Goal: Task Accomplishment & Management: Contribute content

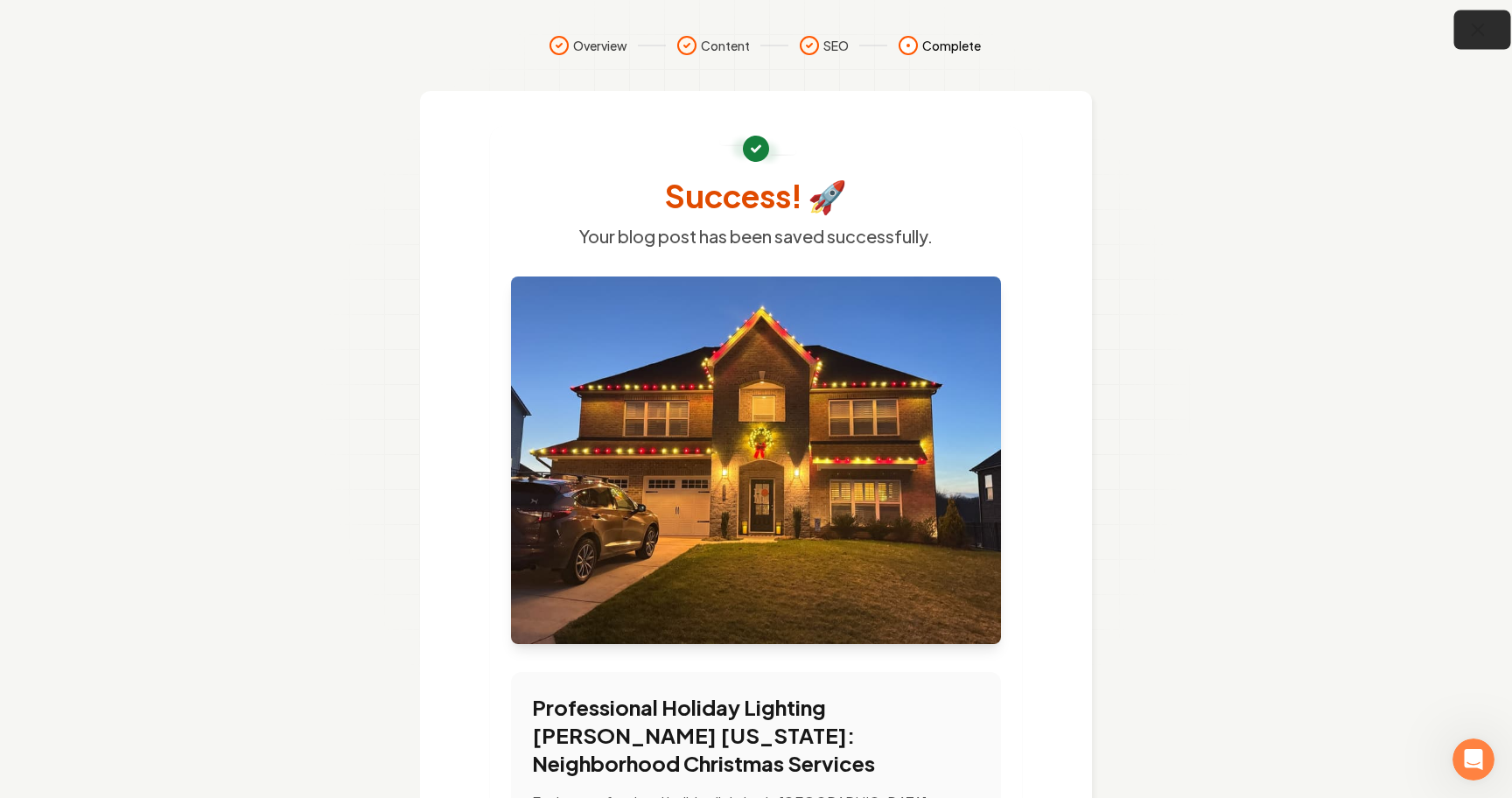
click at [1487, 47] on button "button" at bounding box center [1483, 30] width 57 height 39
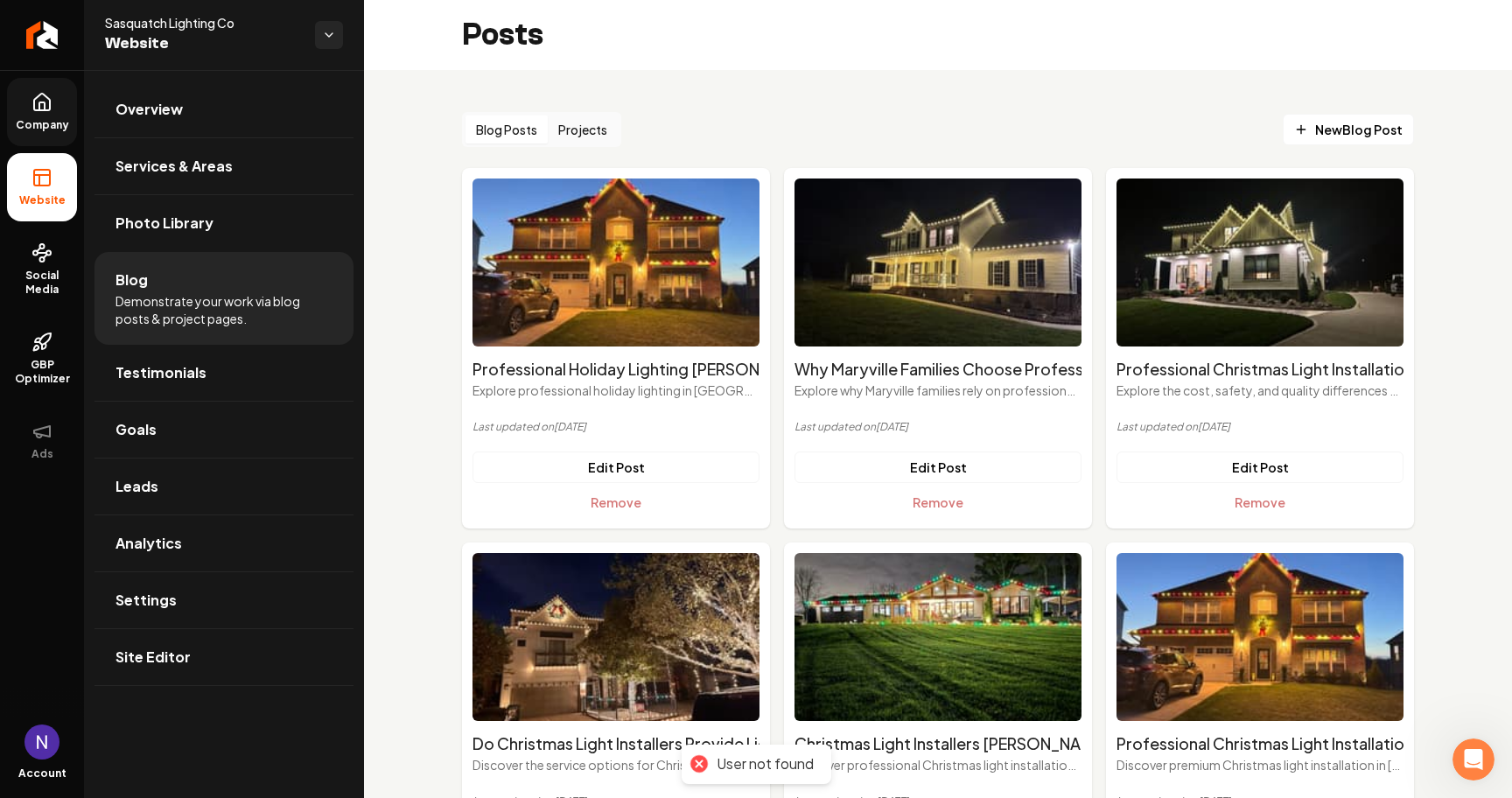
click at [36, 129] on span "Company" at bounding box center [43, 125] width 68 height 14
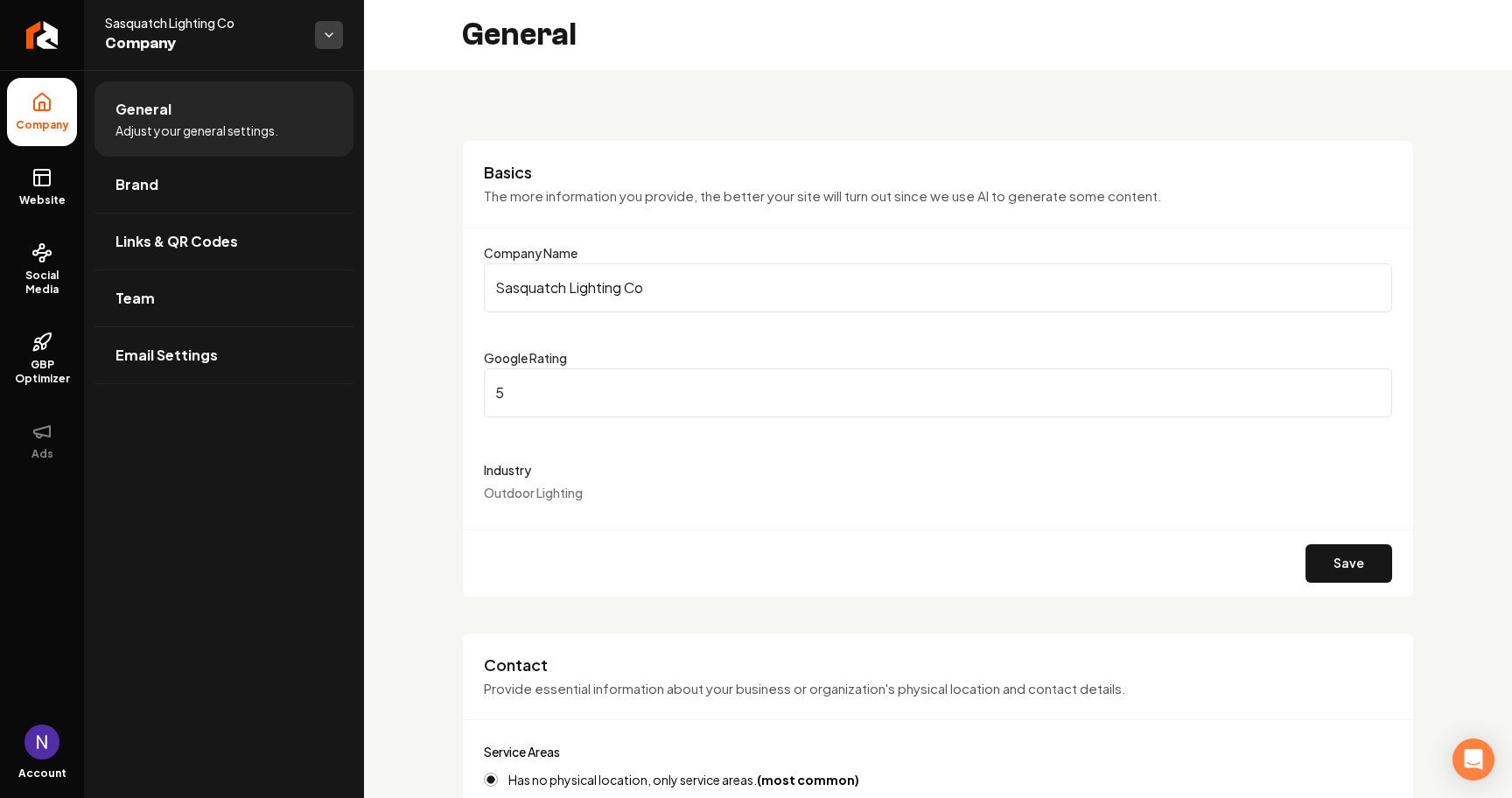
click at [335, 36] on html "Company Website Social Media GBP Optimizer Ads Account Sasquatch Lighting Co Co…" at bounding box center [756, 399] width 1512 height 798
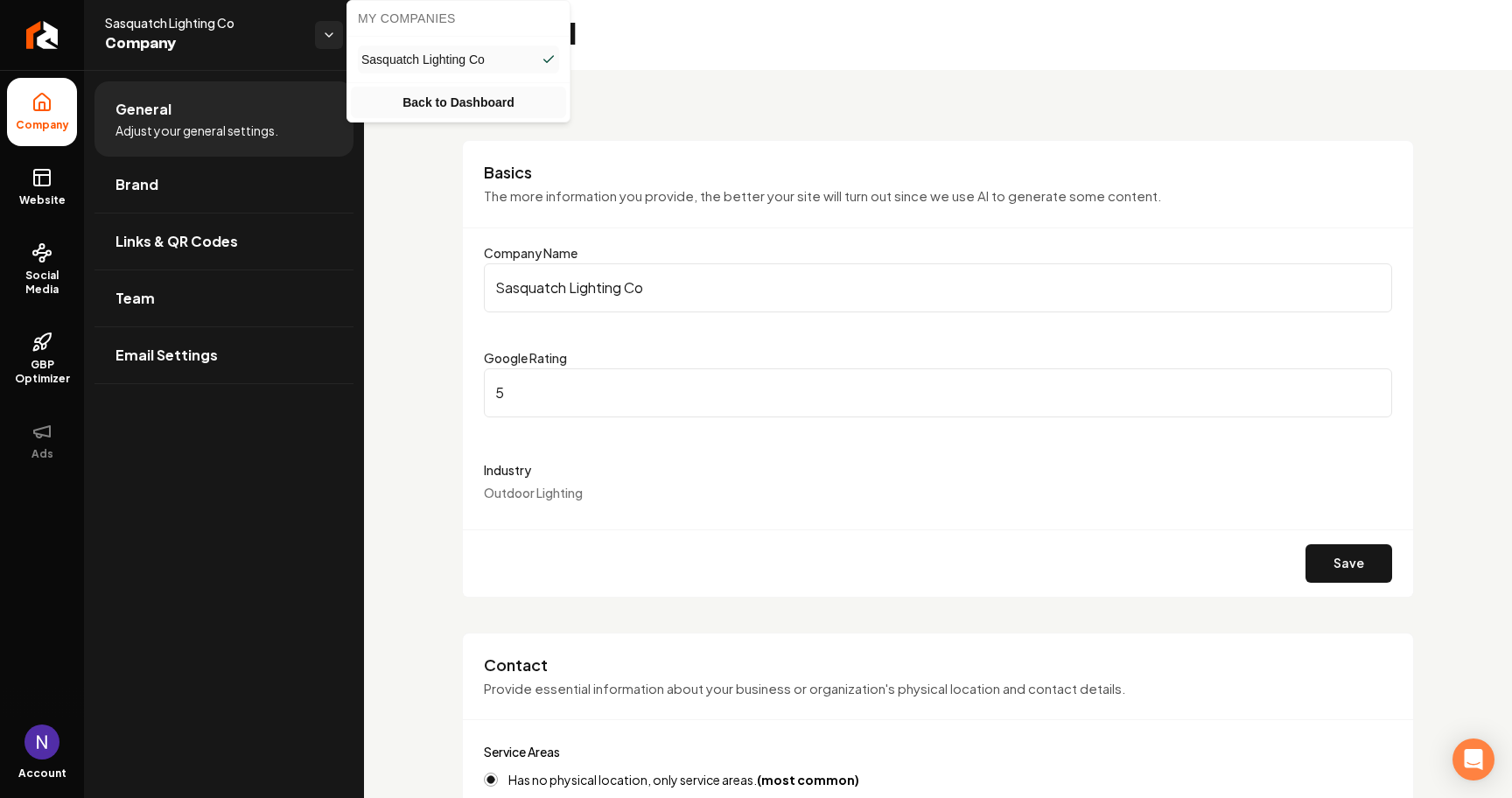
click at [470, 101] on link "Back to Dashboard" at bounding box center [458, 102] width 215 height 31
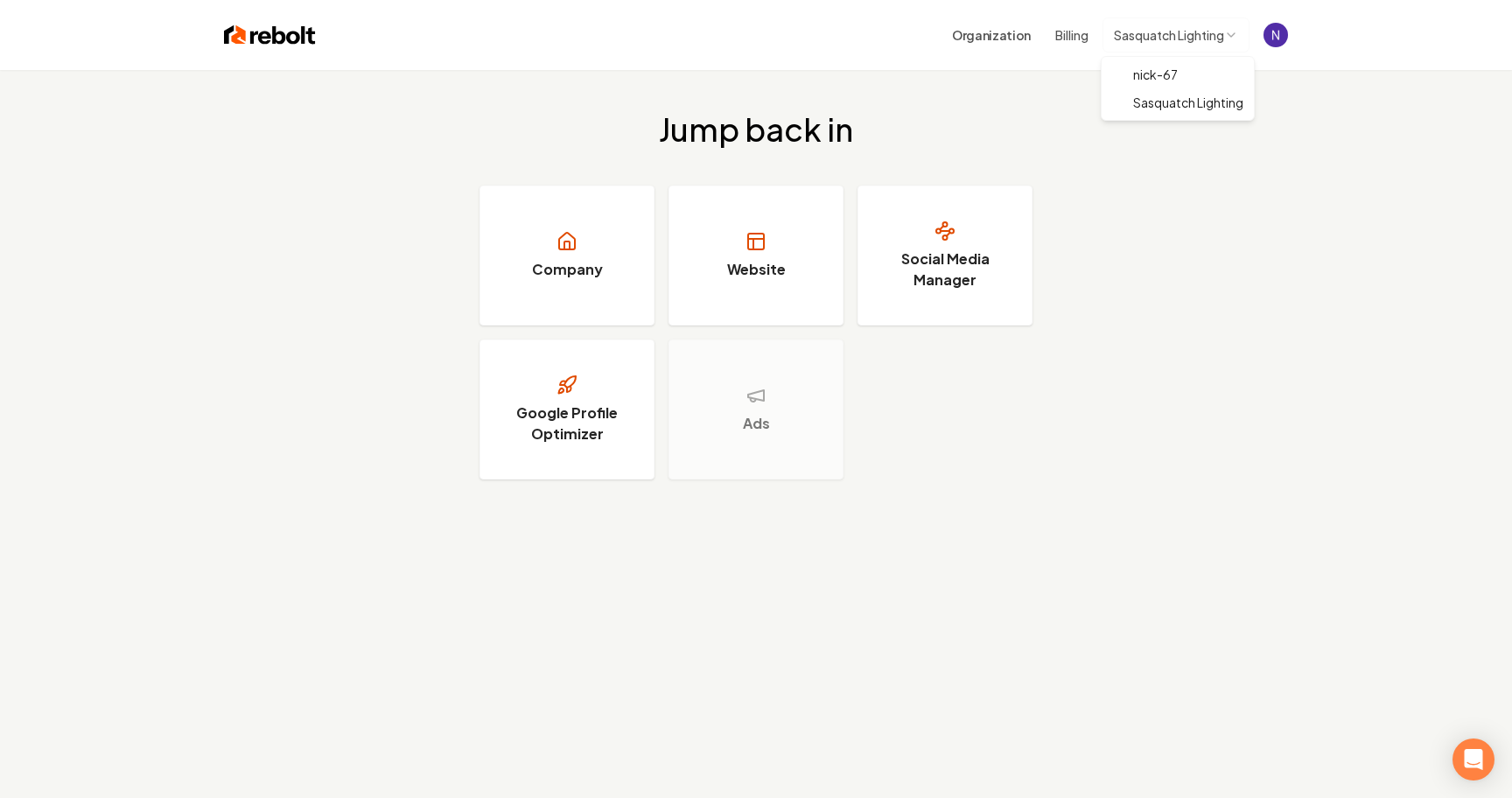
click at [1163, 37] on html "Organization Billing Sasquatch Lighting Jump back in Company Website Social Med…" at bounding box center [756, 399] width 1512 height 798
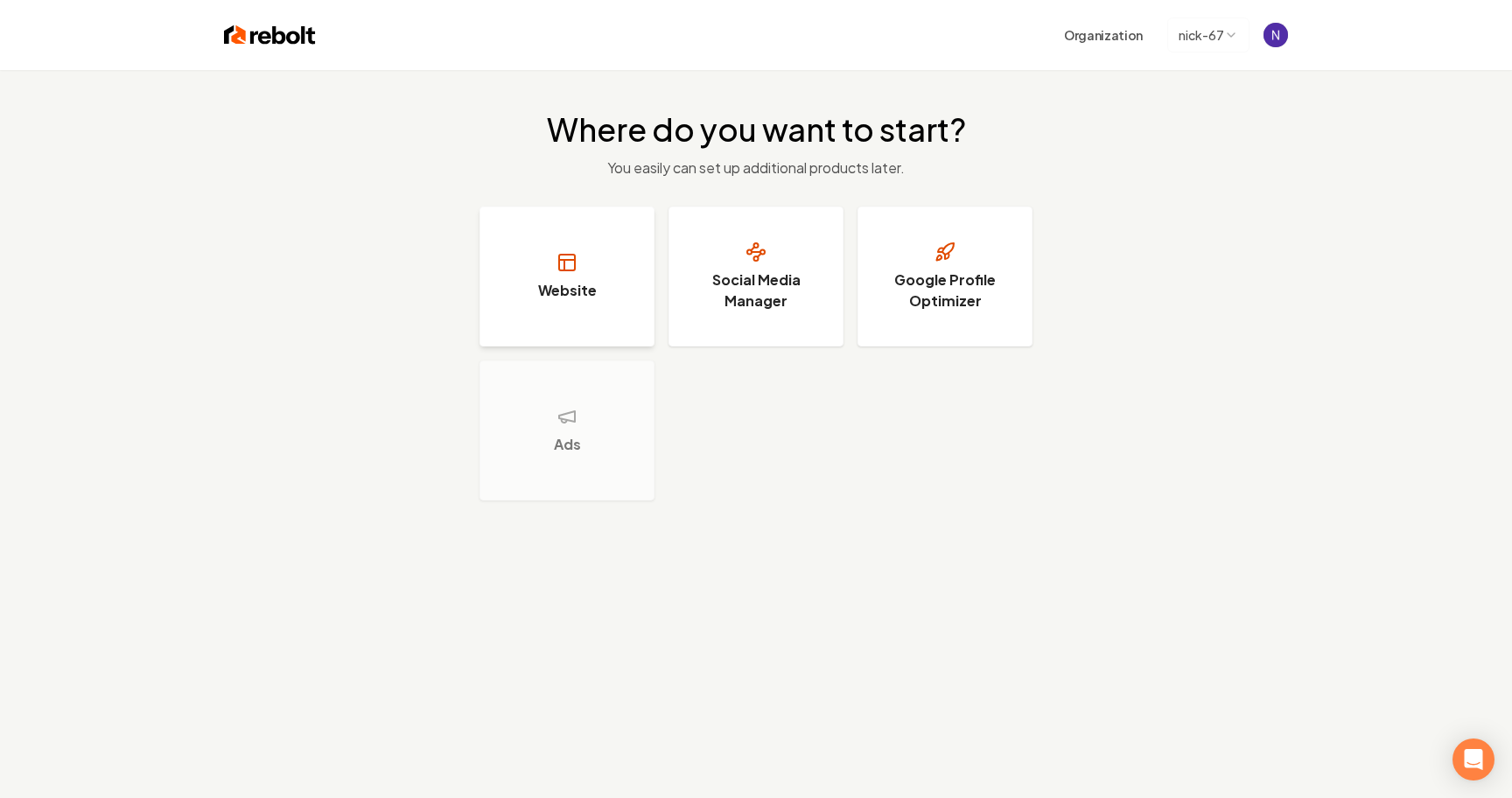
click at [549, 302] on button "Website" at bounding box center [567, 276] width 175 height 140
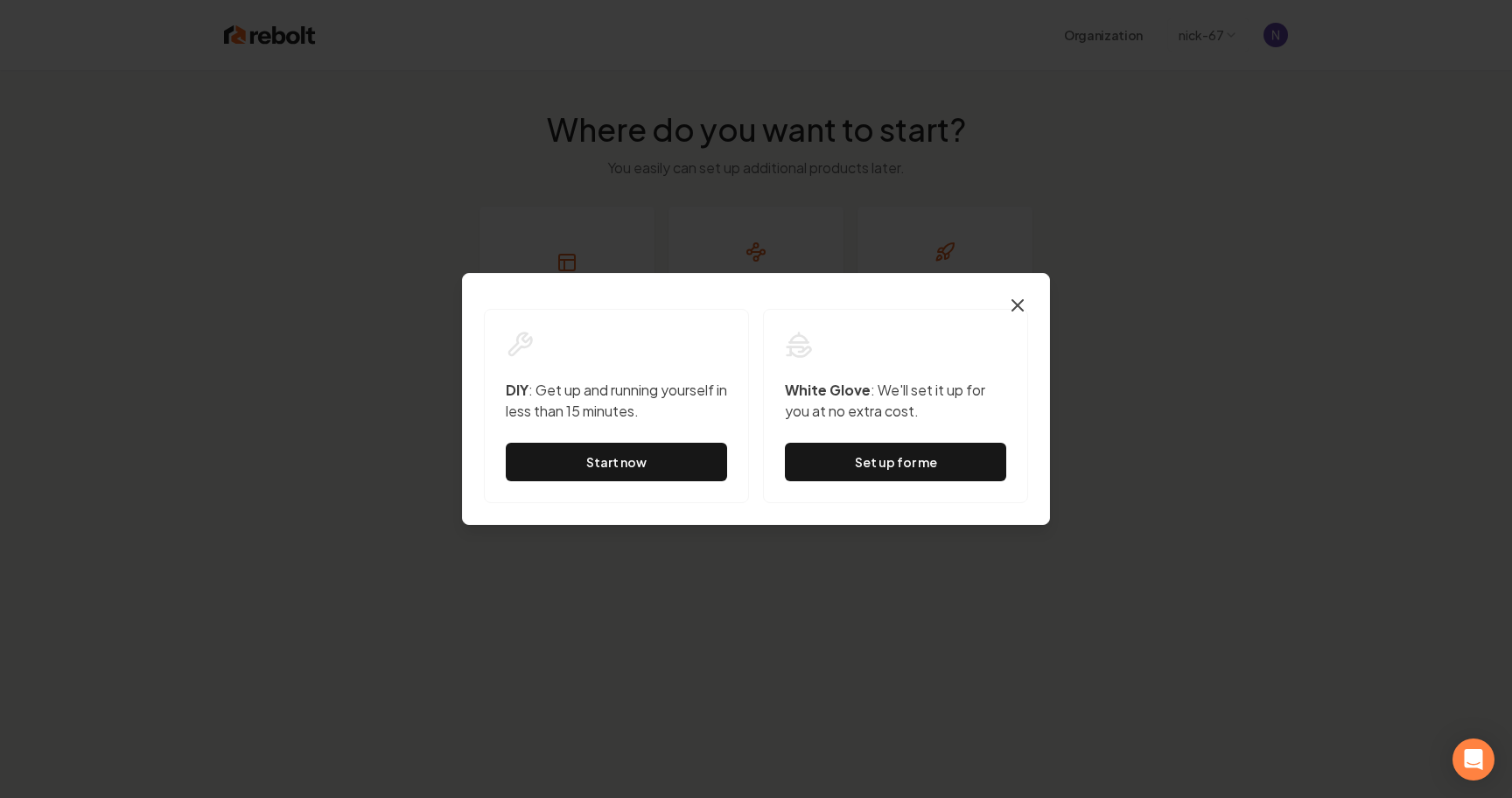
click at [1018, 295] on icon "button" at bounding box center [1018, 306] width 21 height 21
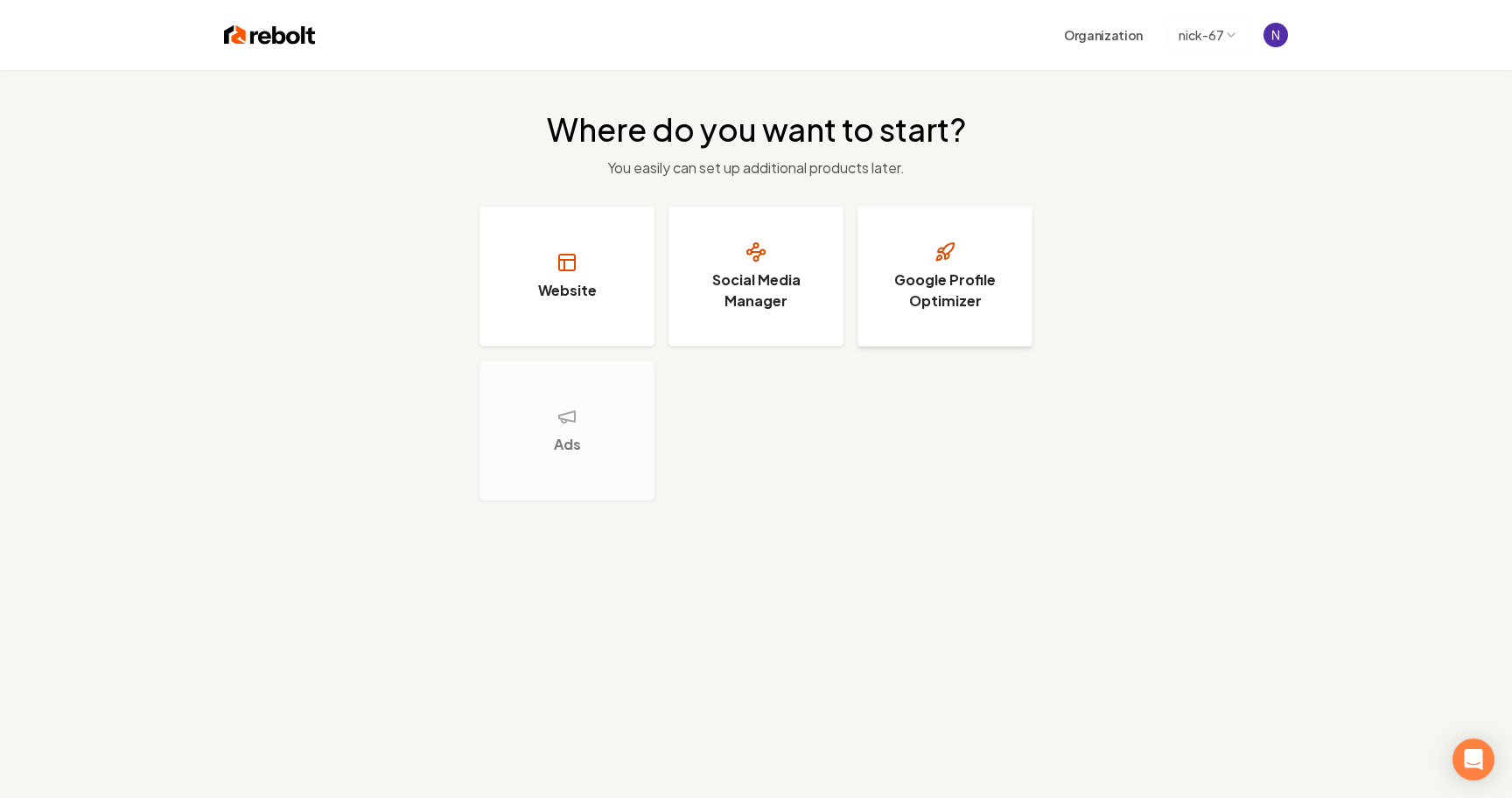
click at [1017, 296] on button "Google Profile Optimizer" at bounding box center [945, 276] width 175 height 140
click at [1199, 45] on html "Organization nick-67 Where do you want to start? You easily can set up addition…" at bounding box center [756, 399] width 1512 height 798
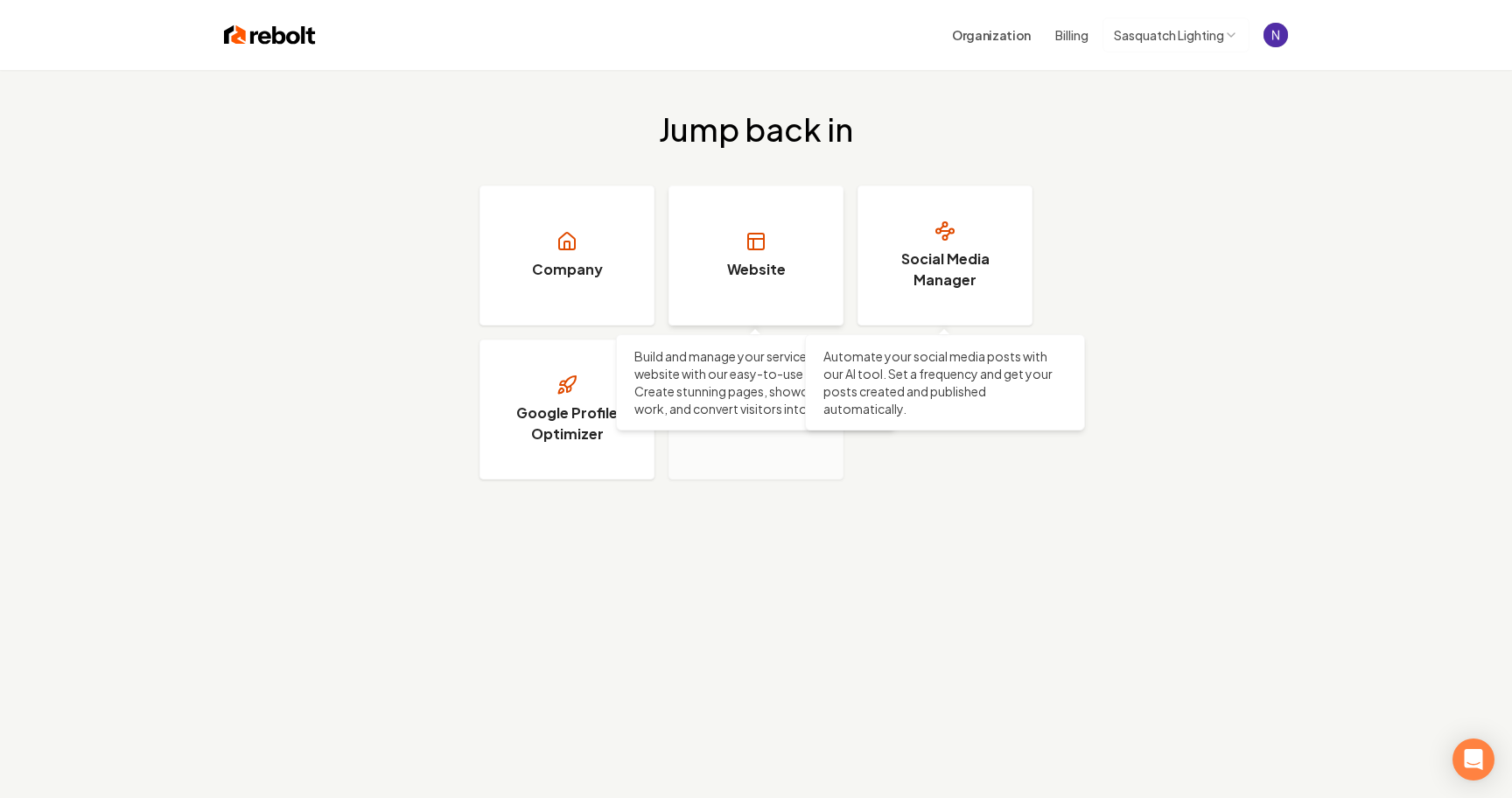
click at [744, 276] on h3 "Website" at bounding box center [757, 269] width 59 height 21
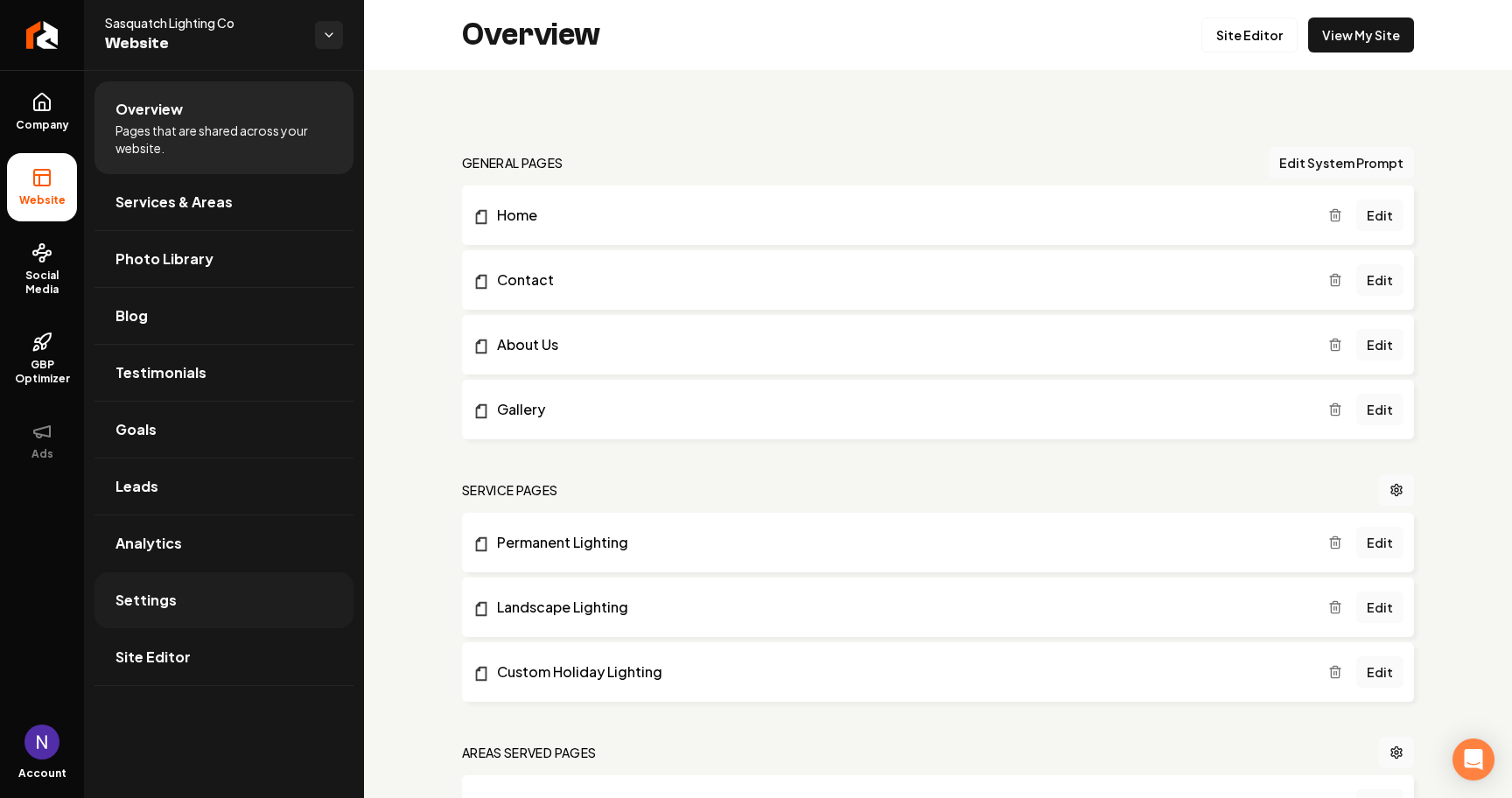
click at [212, 593] on link "Settings" at bounding box center [224, 600] width 259 height 56
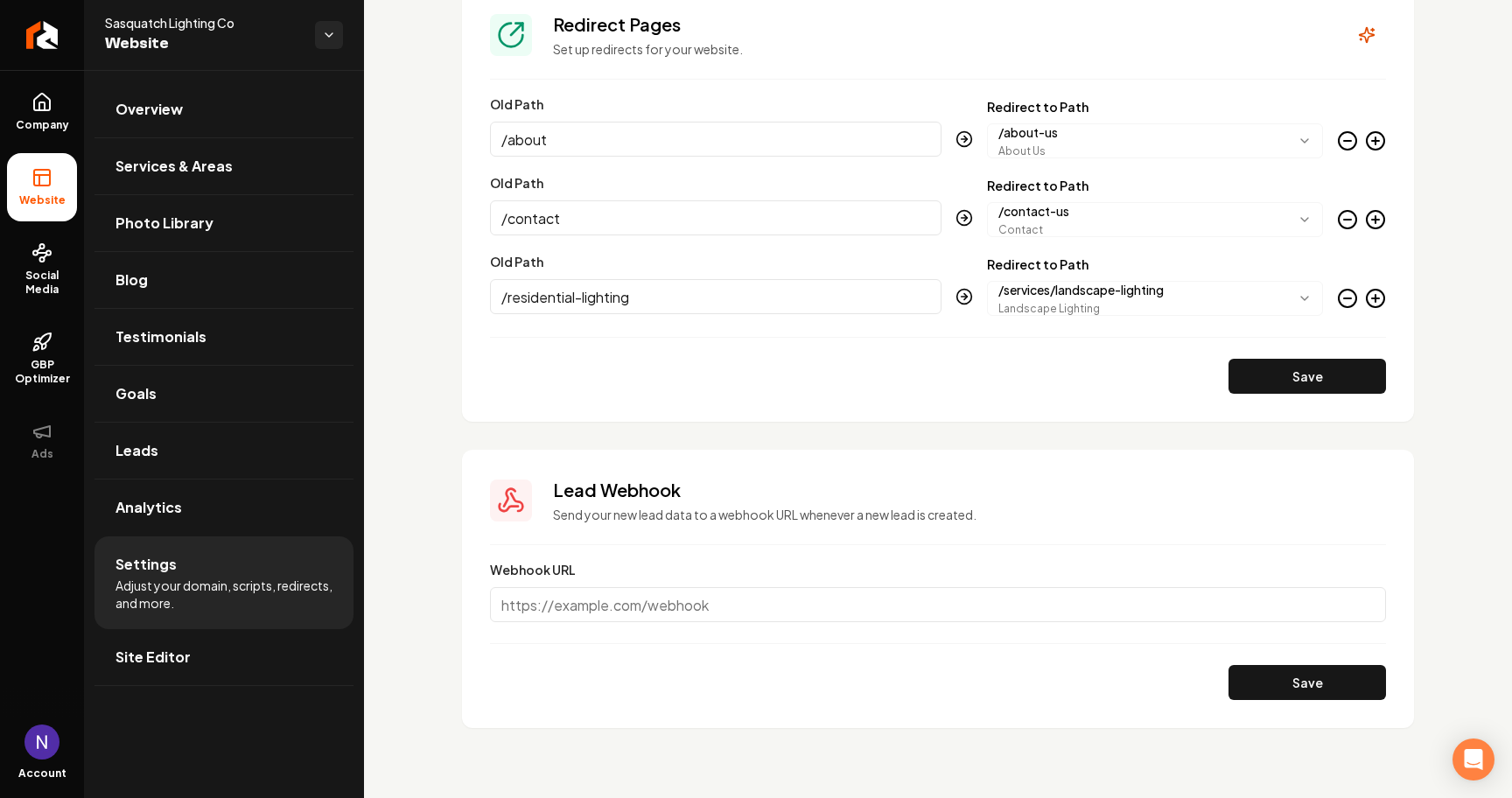
scroll to position [1954, 0]
click at [56, 113] on link "Company" at bounding box center [42, 111] width 70 height 69
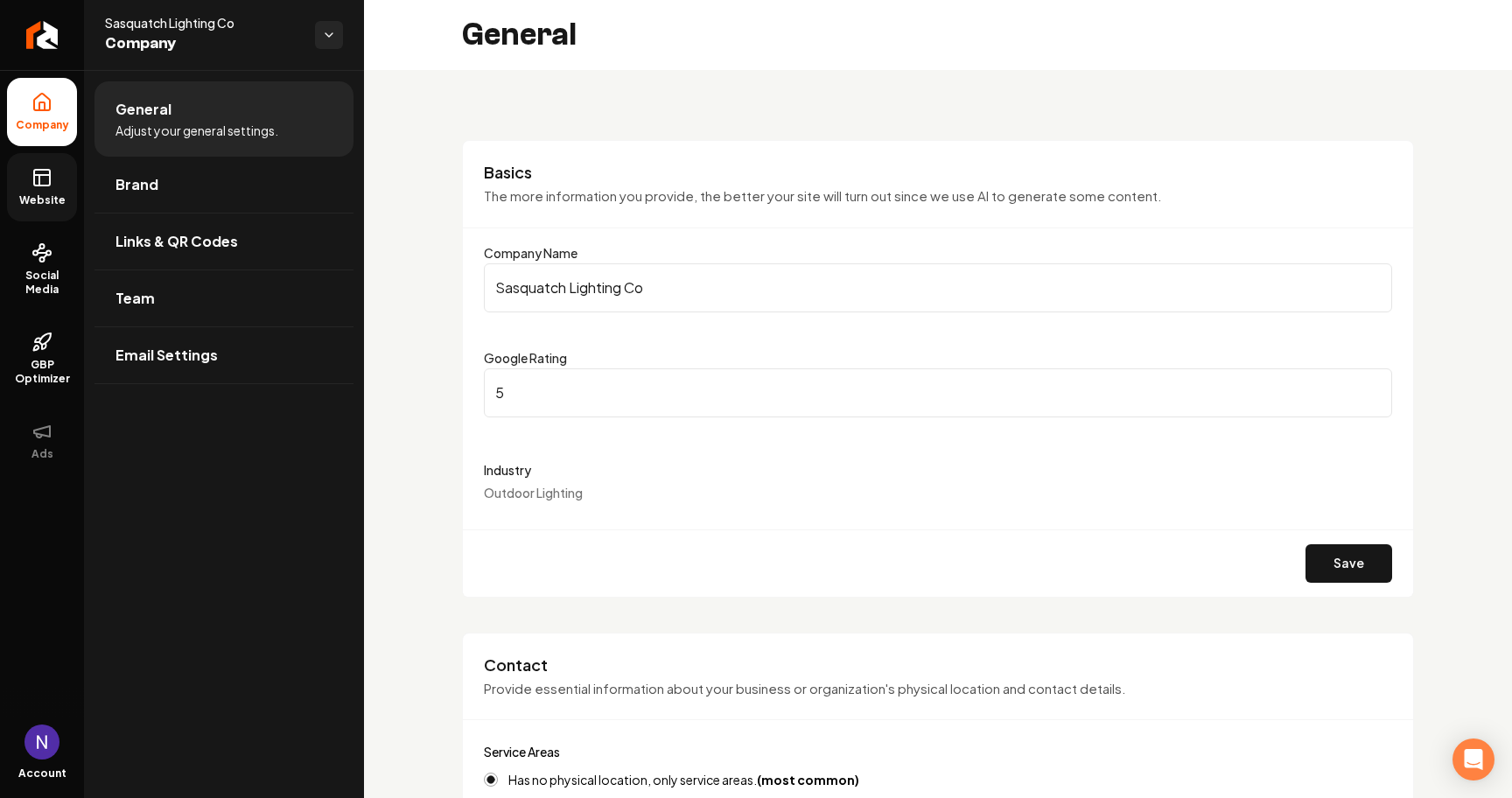
click at [37, 179] on icon at bounding box center [42, 177] width 21 height 21
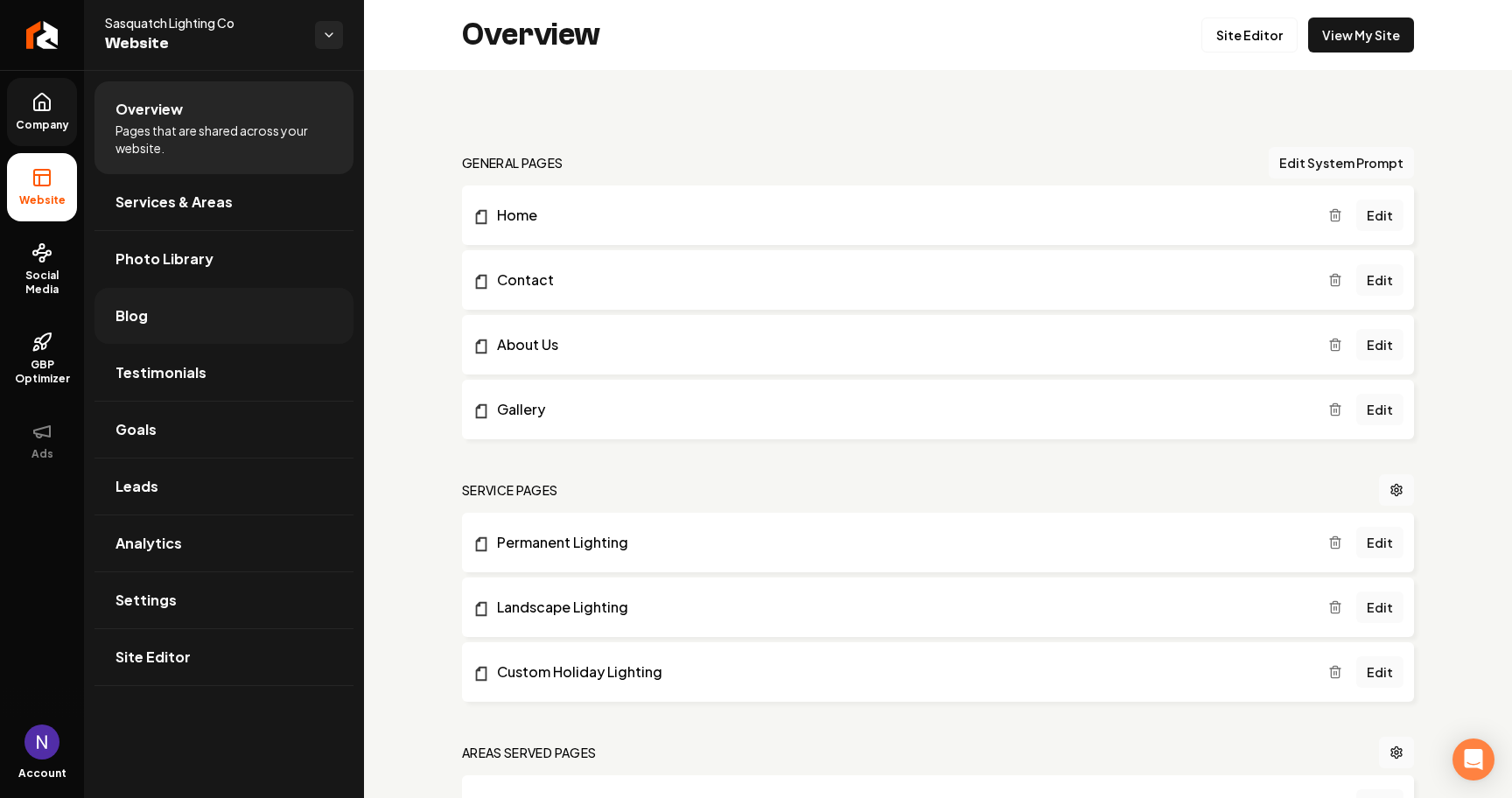
click at [227, 323] on link "Blog" at bounding box center [224, 316] width 259 height 56
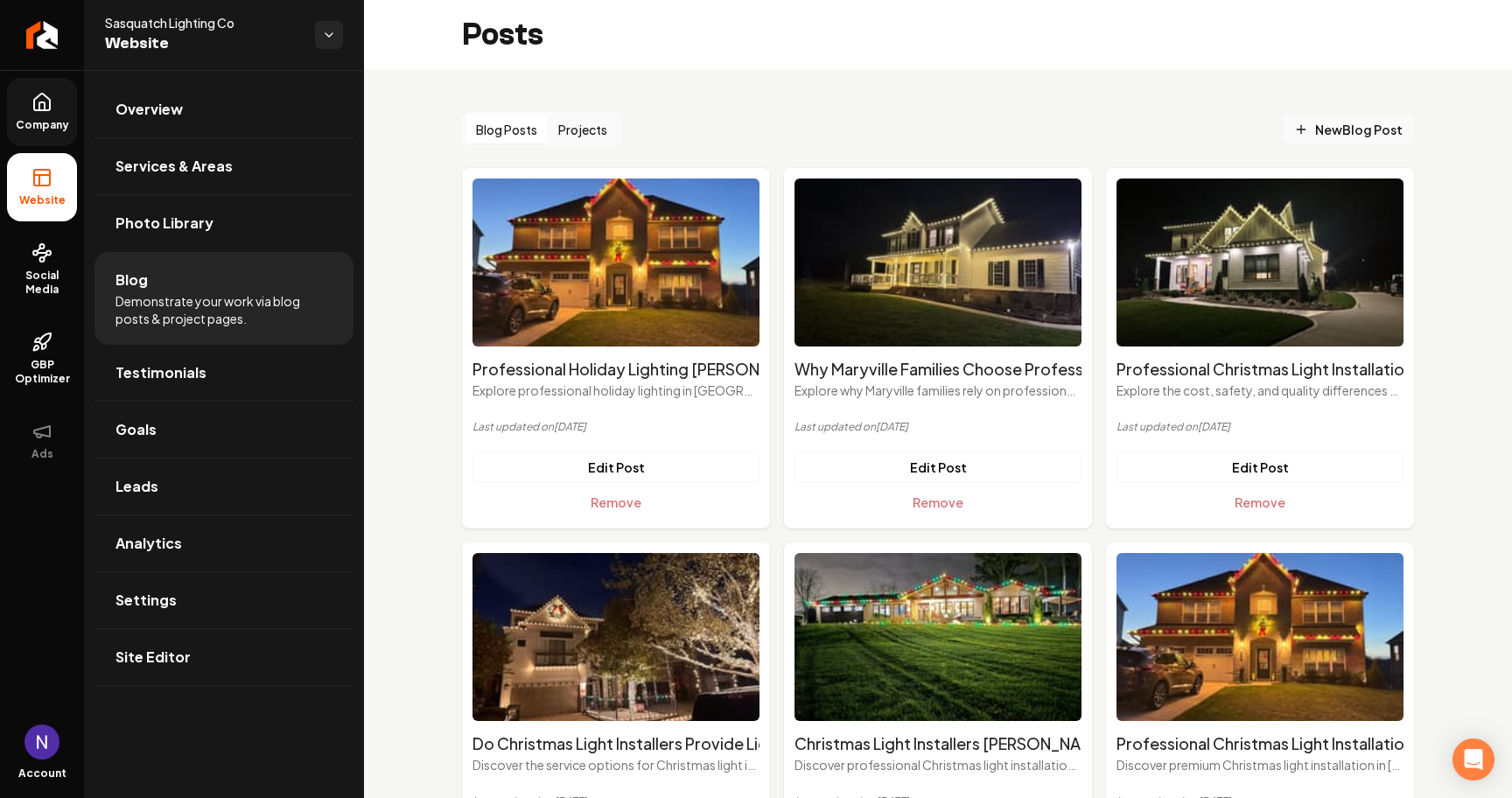
click at [1327, 131] on span "New Blog Post" at bounding box center [1349, 129] width 109 height 19
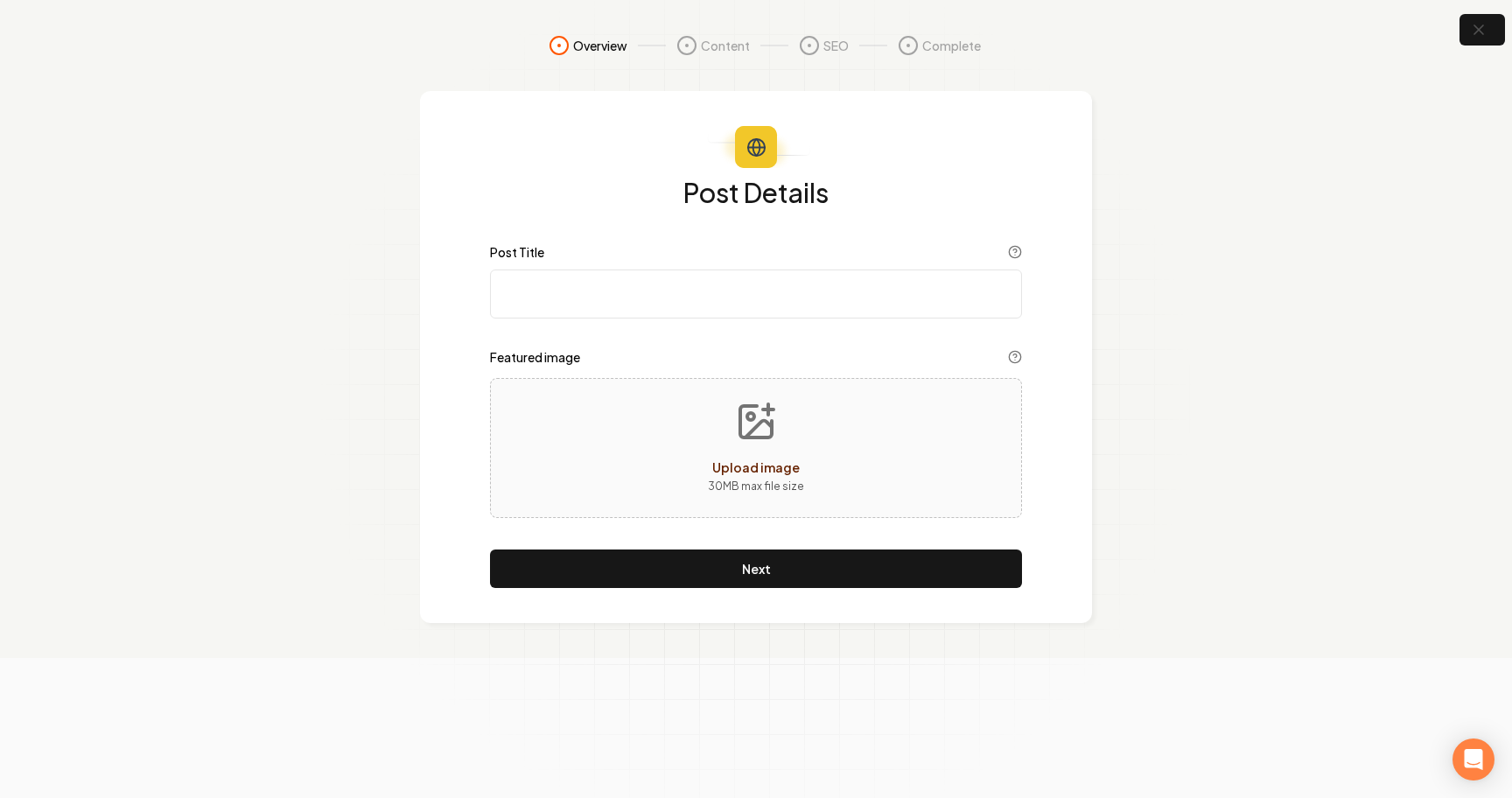
drag, startPoint x: 625, startPoint y: 341, endPoint x: 625, endPoint y: 317, distance: 24.0
click at [625, 339] on div "Post Details Post Title Featured image Upload image 30 MB max file size Next" at bounding box center [756, 383] width 532 height 409
click at [625, 317] on input "Post Title" at bounding box center [756, 293] width 532 height 49
paste input "Vacation Rental Christmas Lights Sevierville TN: Boost Holiday Bookings"
type input "Vacation Rental Christmas Lights Sevierville TN: Boost Holiday Bookings"
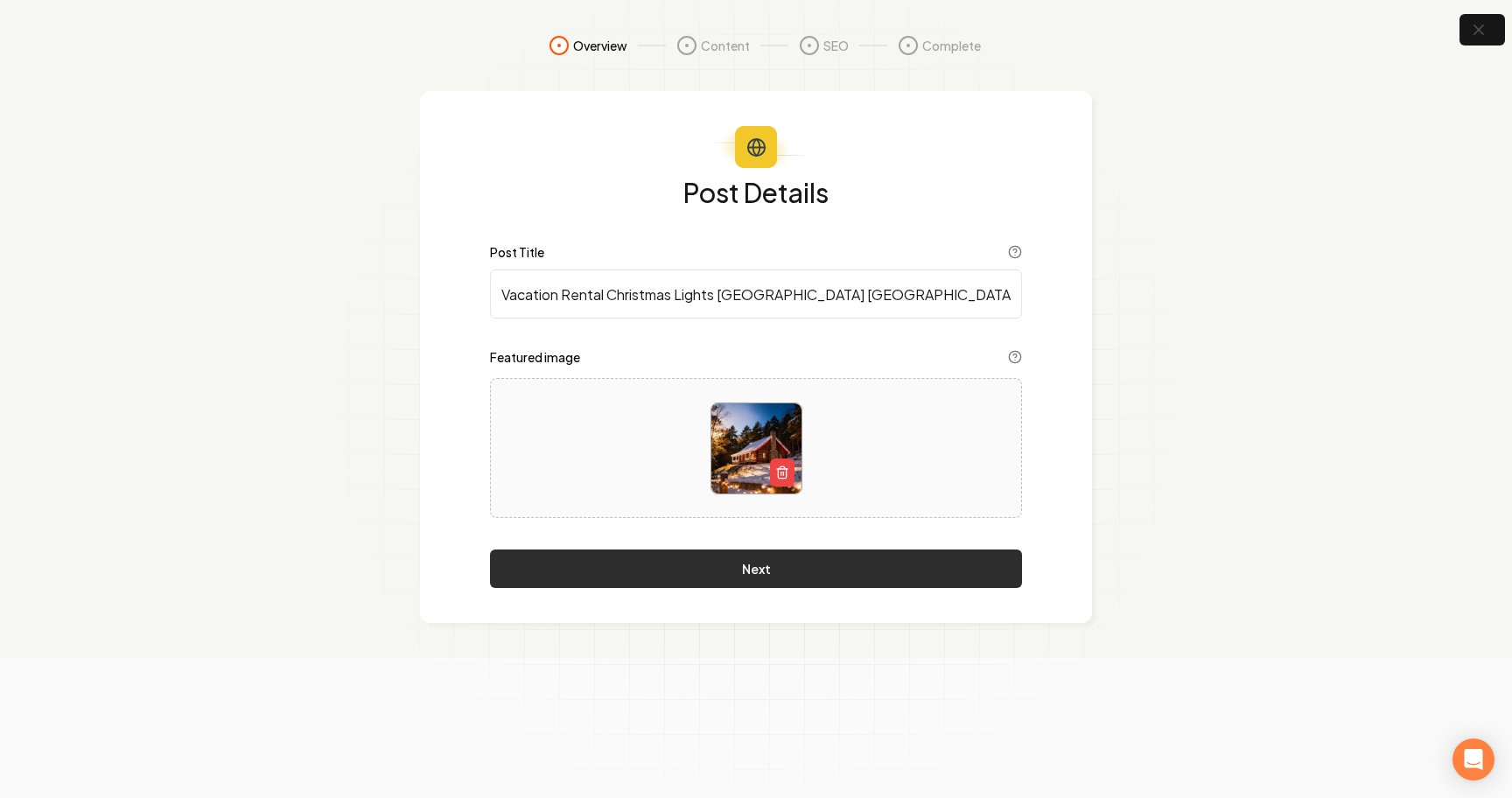
click at [727, 573] on button "Next" at bounding box center [756, 568] width 532 height 38
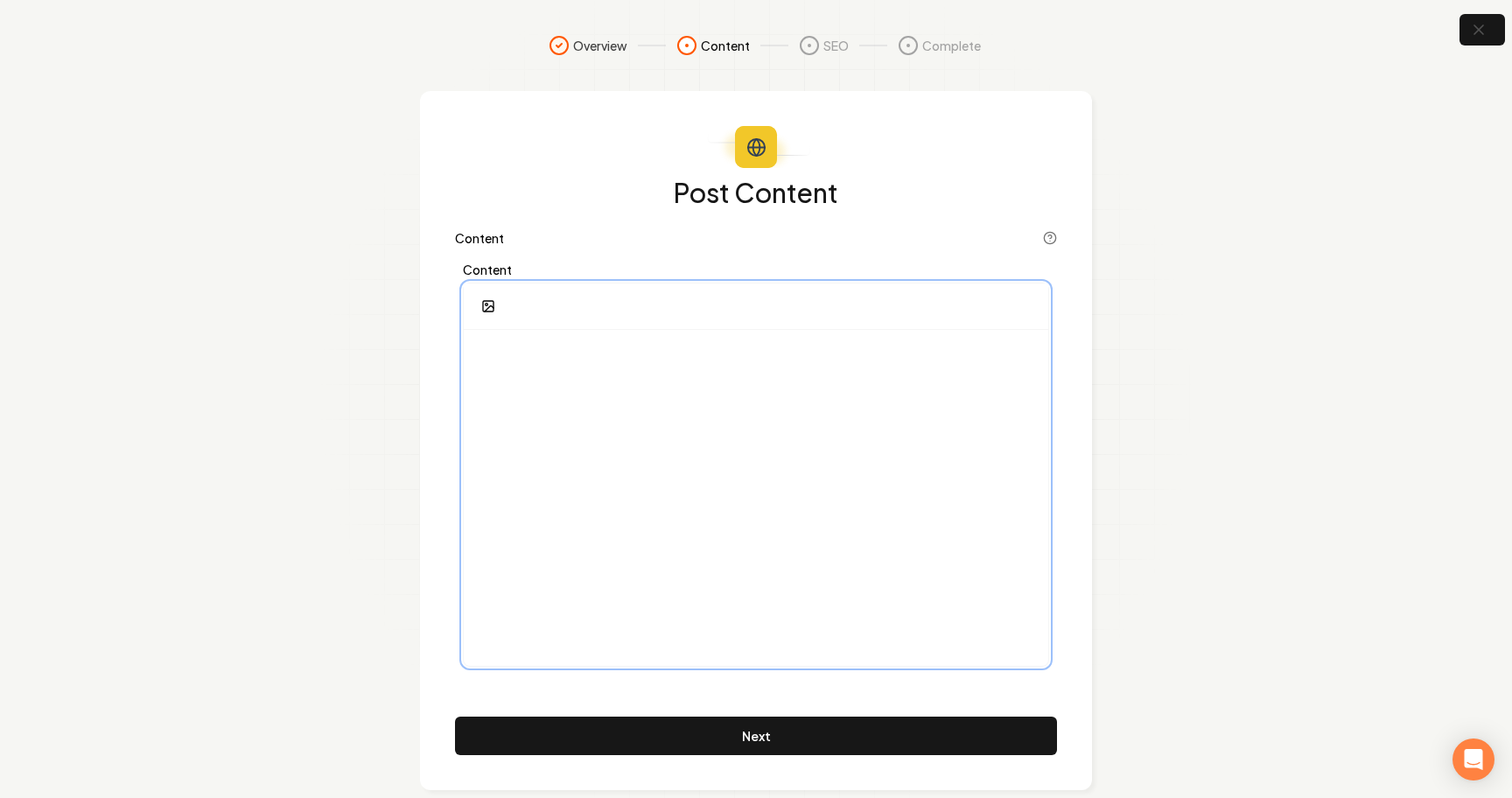
click at [659, 466] on div at bounding box center [756, 498] width 585 height 336
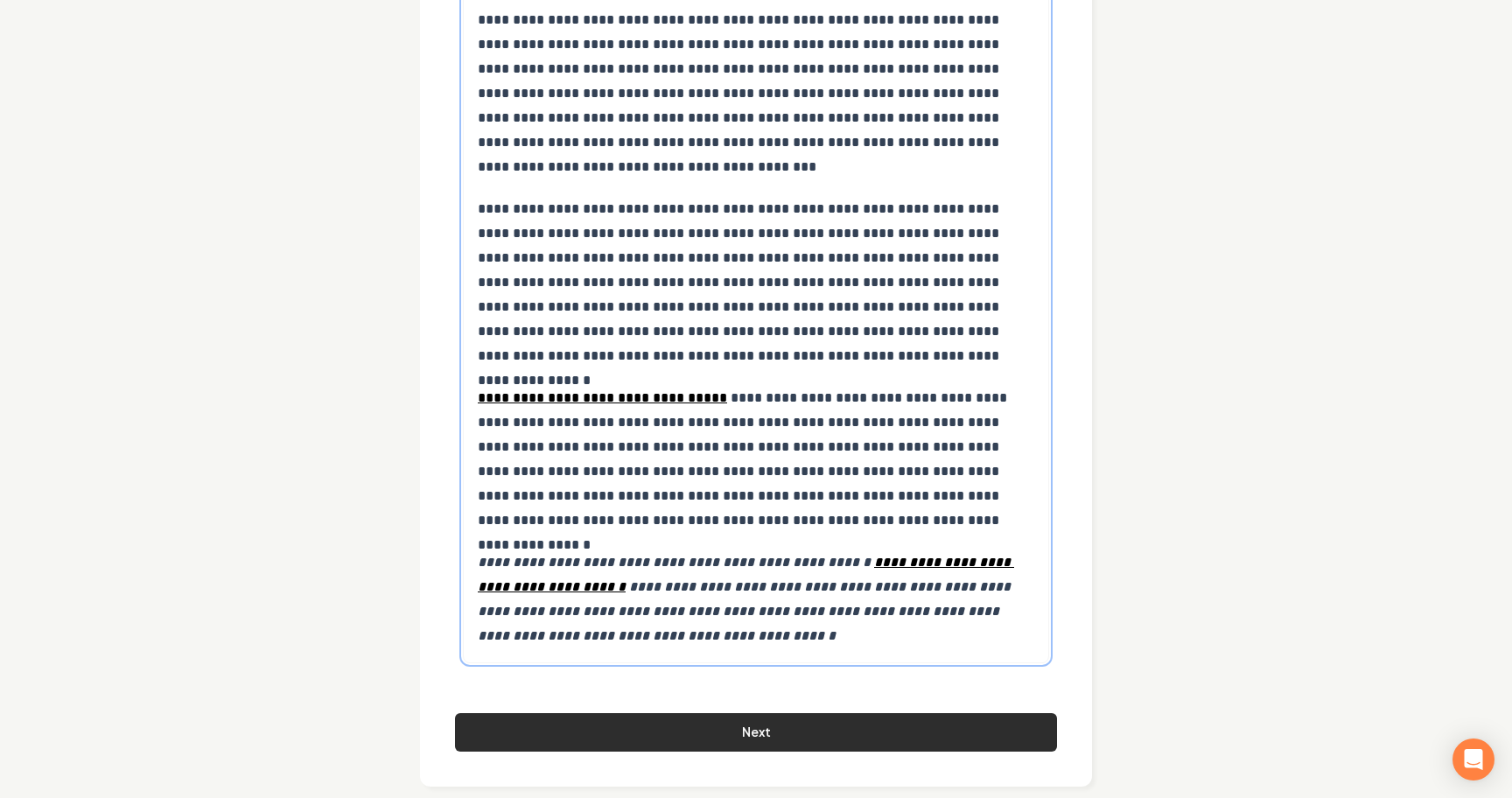
scroll to position [8609, 0]
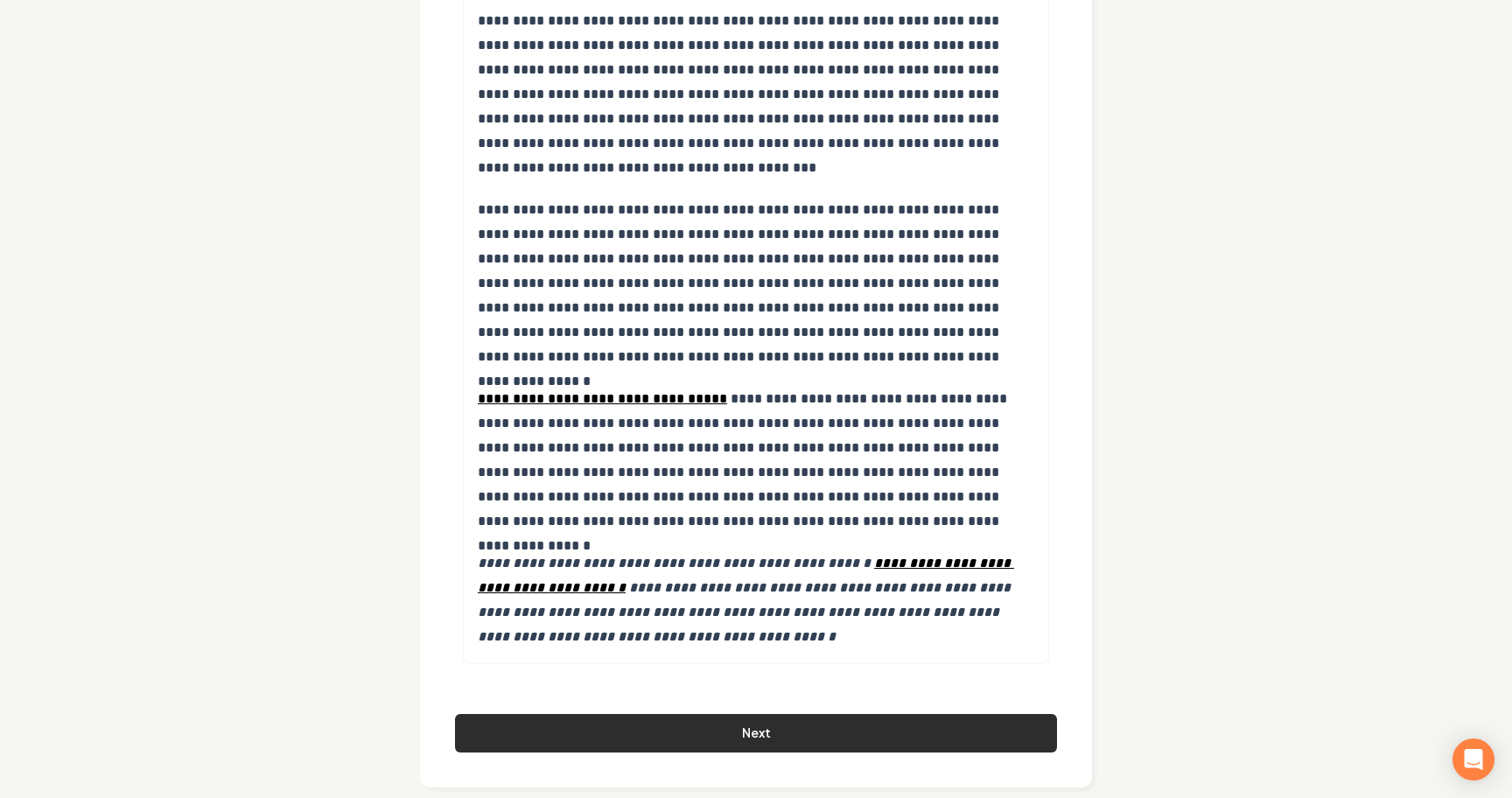
click at [653, 715] on button "Next" at bounding box center [755, 733] width 602 height 38
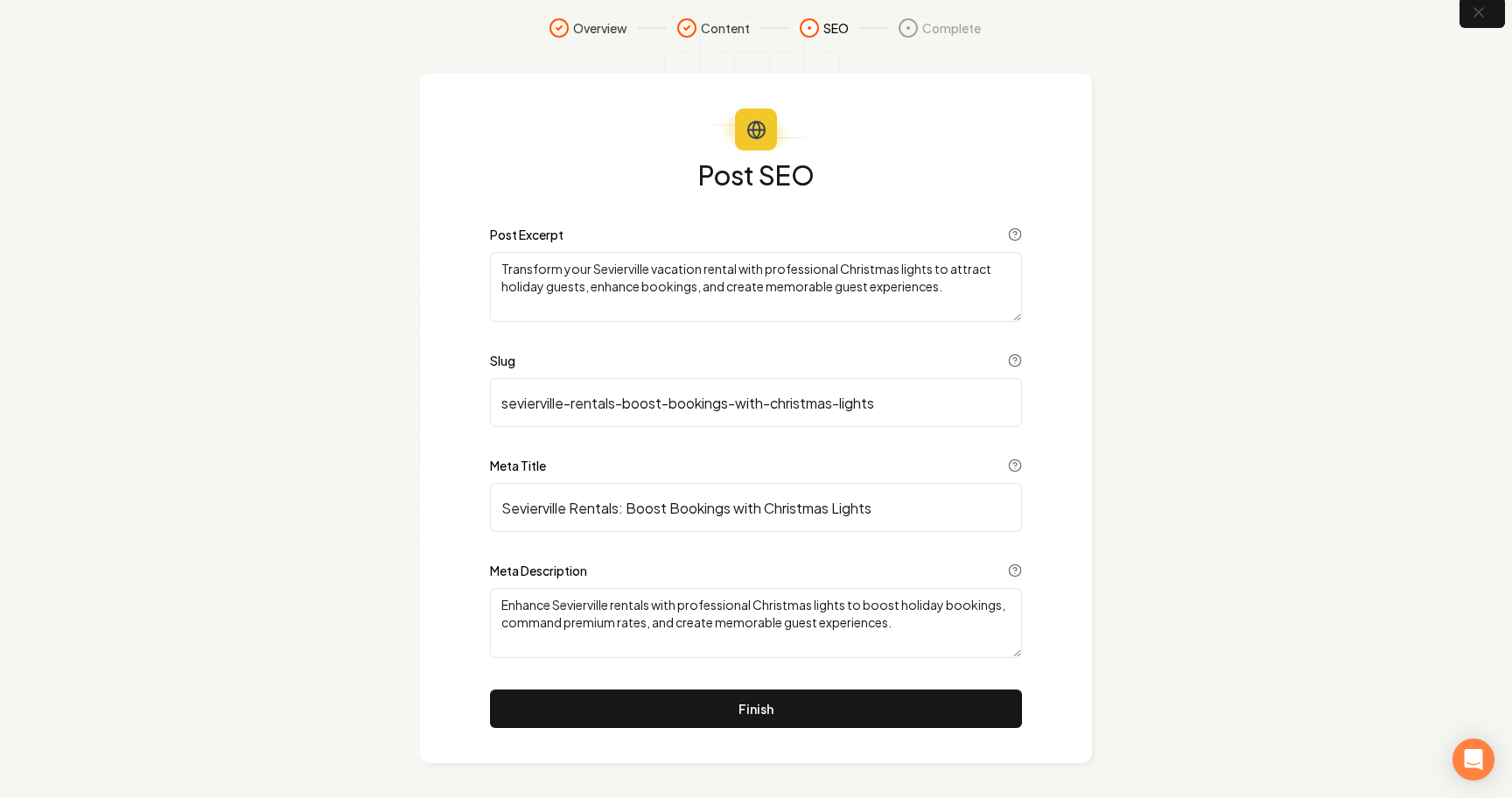
scroll to position [18, 0]
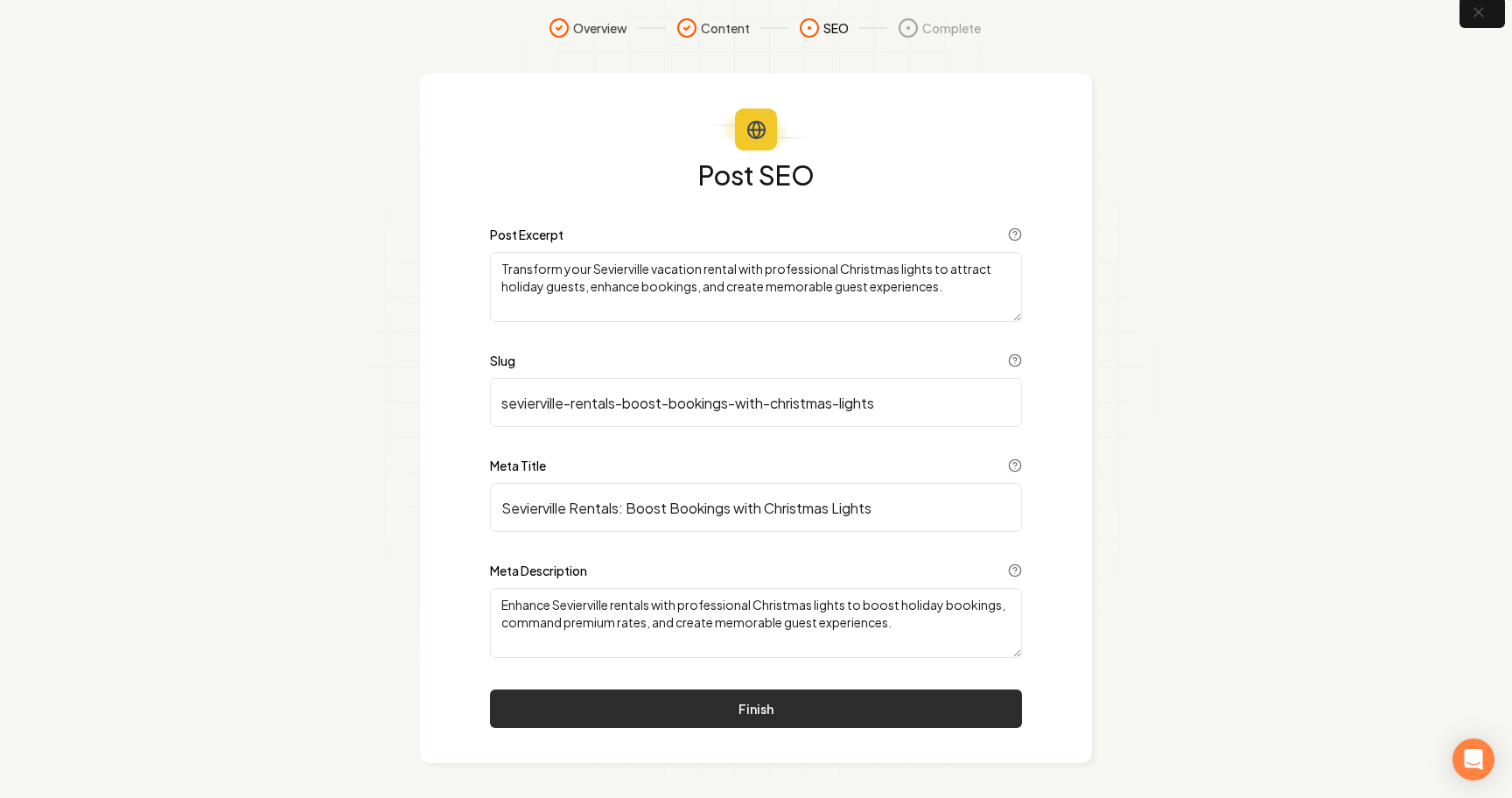
click at [555, 705] on button "Finish" at bounding box center [756, 708] width 532 height 38
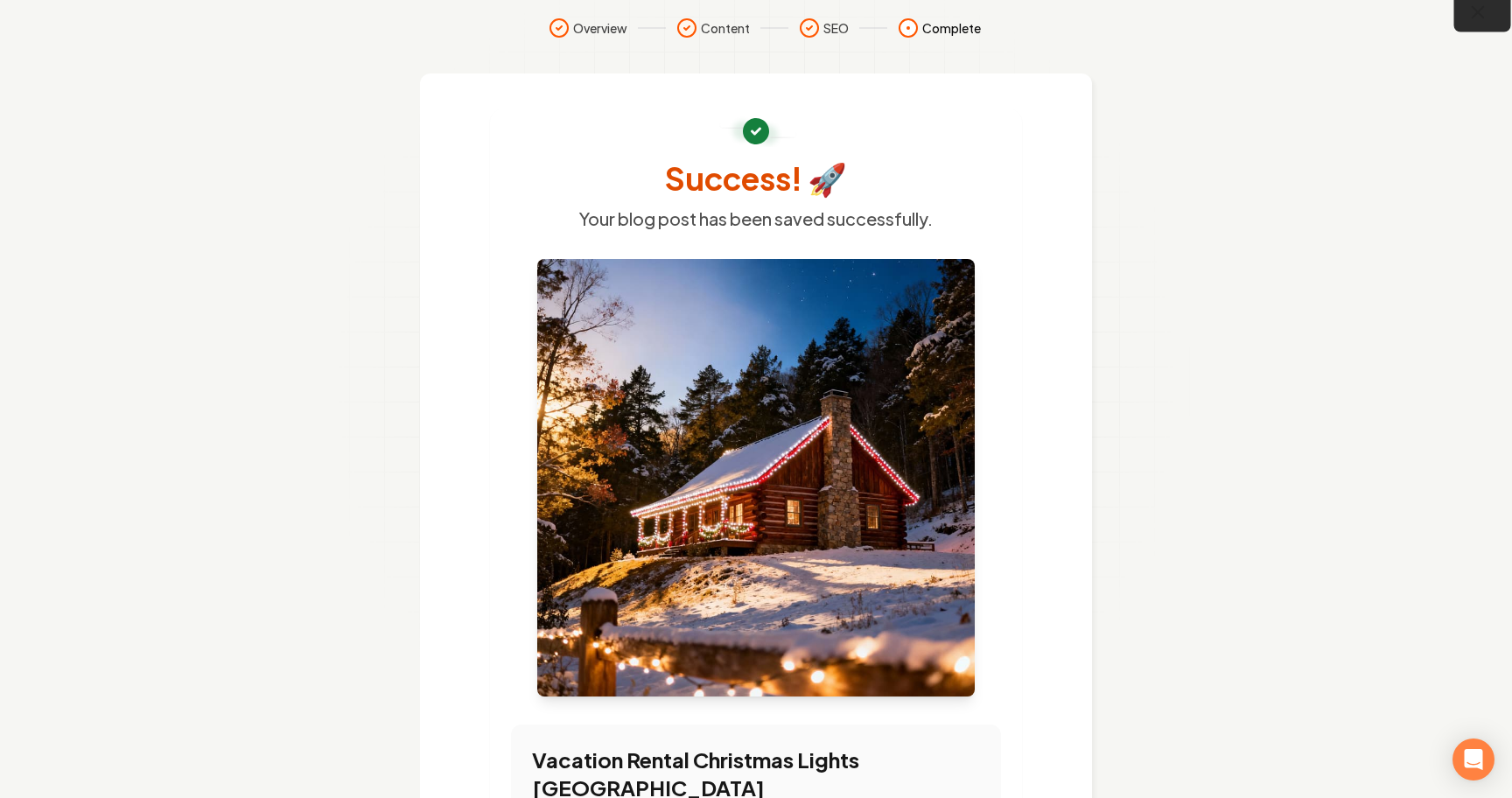
click at [1471, 10] on icon "button" at bounding box center [1478, 12] width 22 height 22
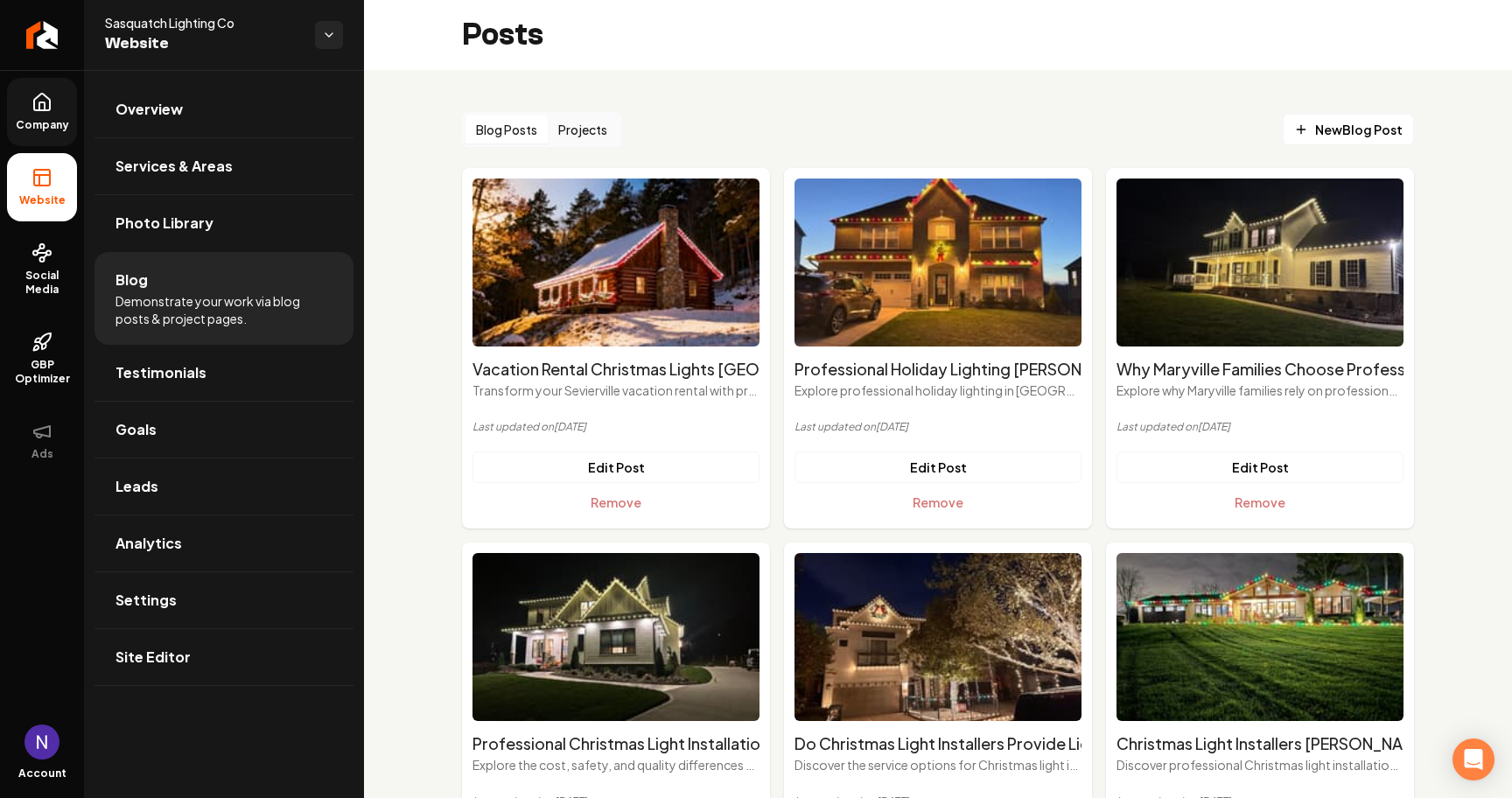
click at [59, 114] on link "Company" at bounding box center [42, 111] width 70 height 69
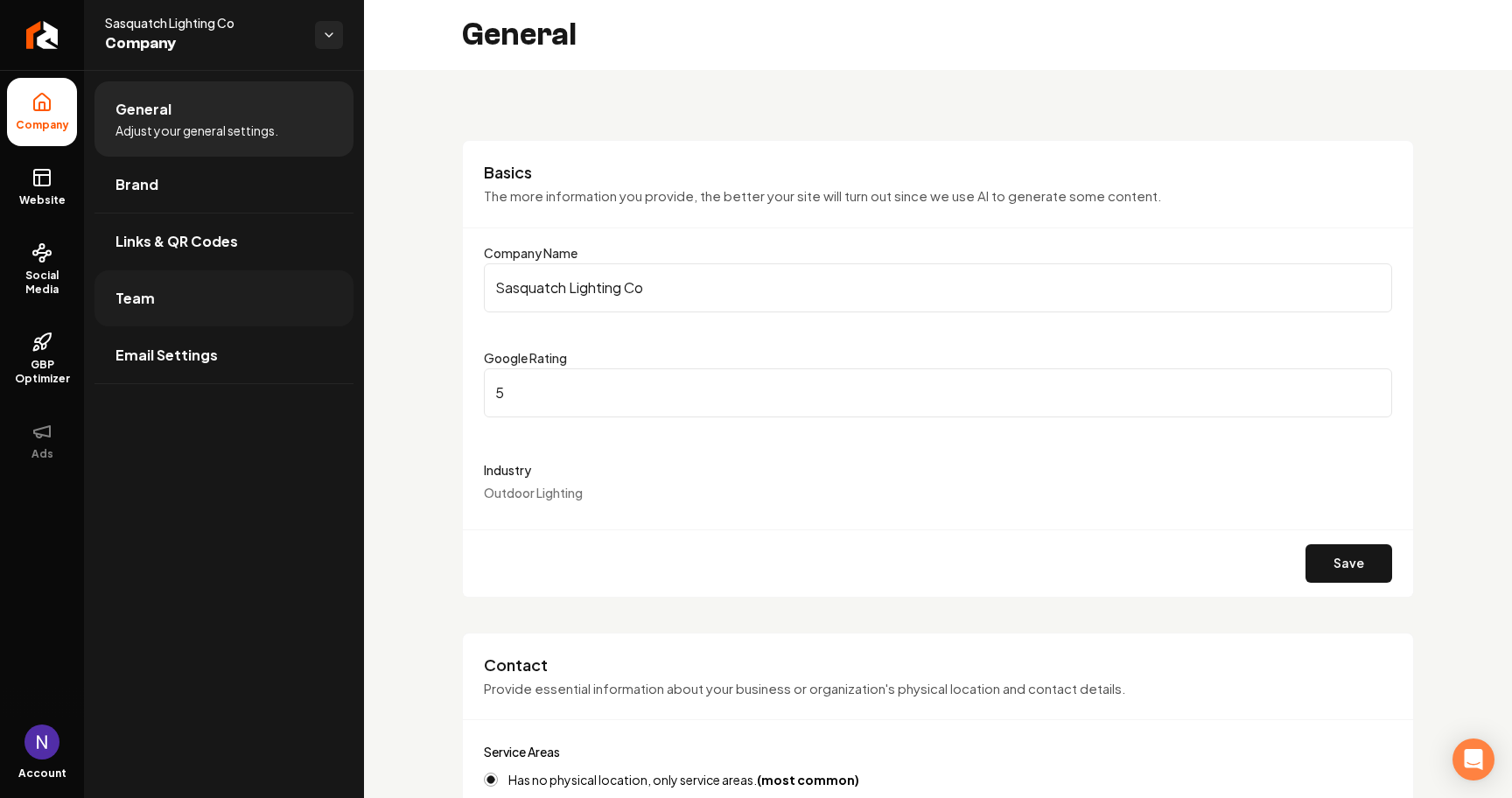
click at [139, 293] on span "Team" at bounding box center [136, 299] width 39 height 21
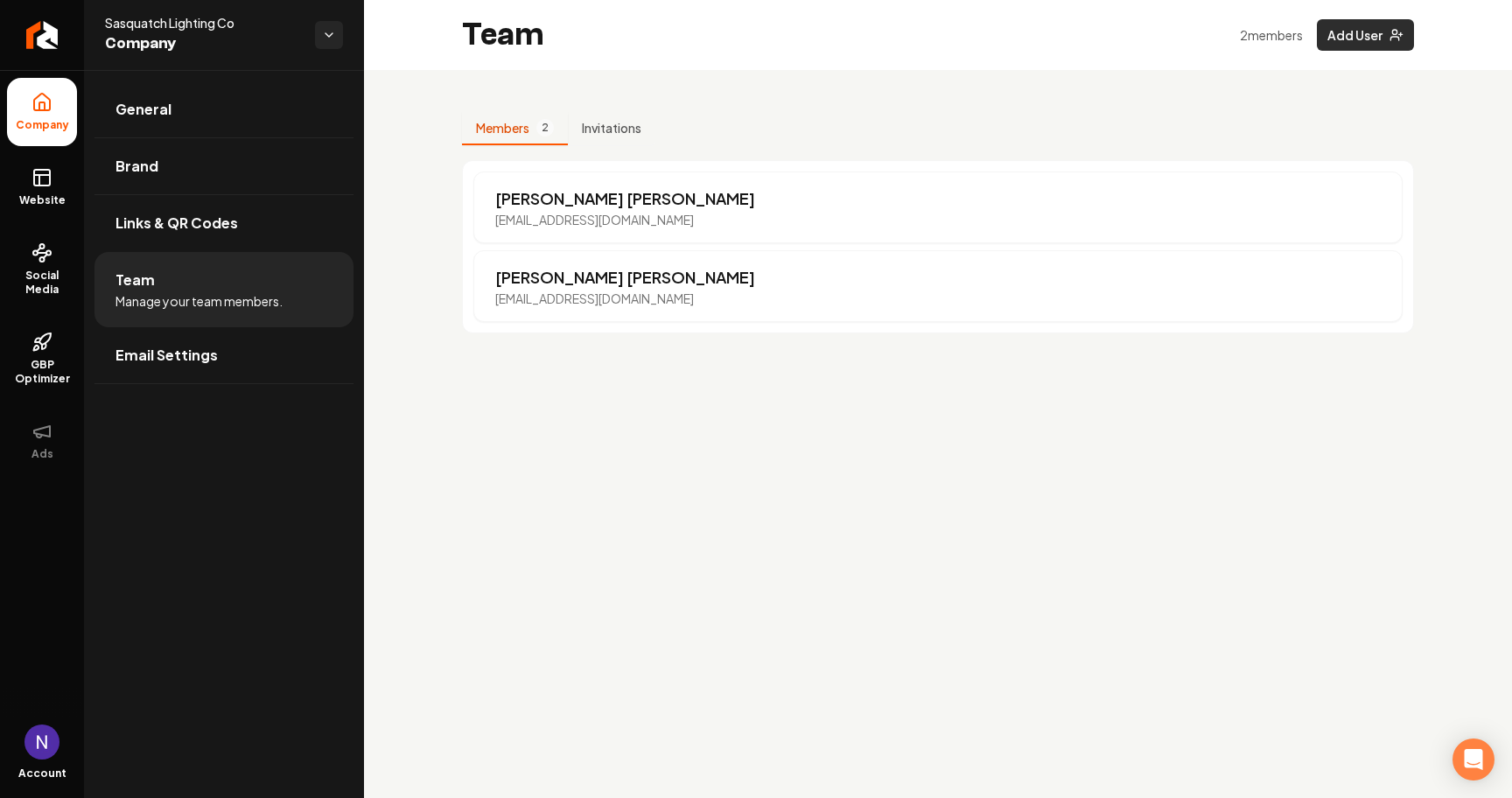
click at [1342, 44] on button "Add User" at bounding box center [1365, 35] width 97 height 31
click at [1359, 45] on button "Add User" at bounding box center [1365, 35] width 97 height 31
click at [1353, 40] on button "Add User" at bounding box center [1365, 35] width 97 height 31
click at [644, 129] on button "Invitations" at bounding box center [612, 128] width 87 height 33
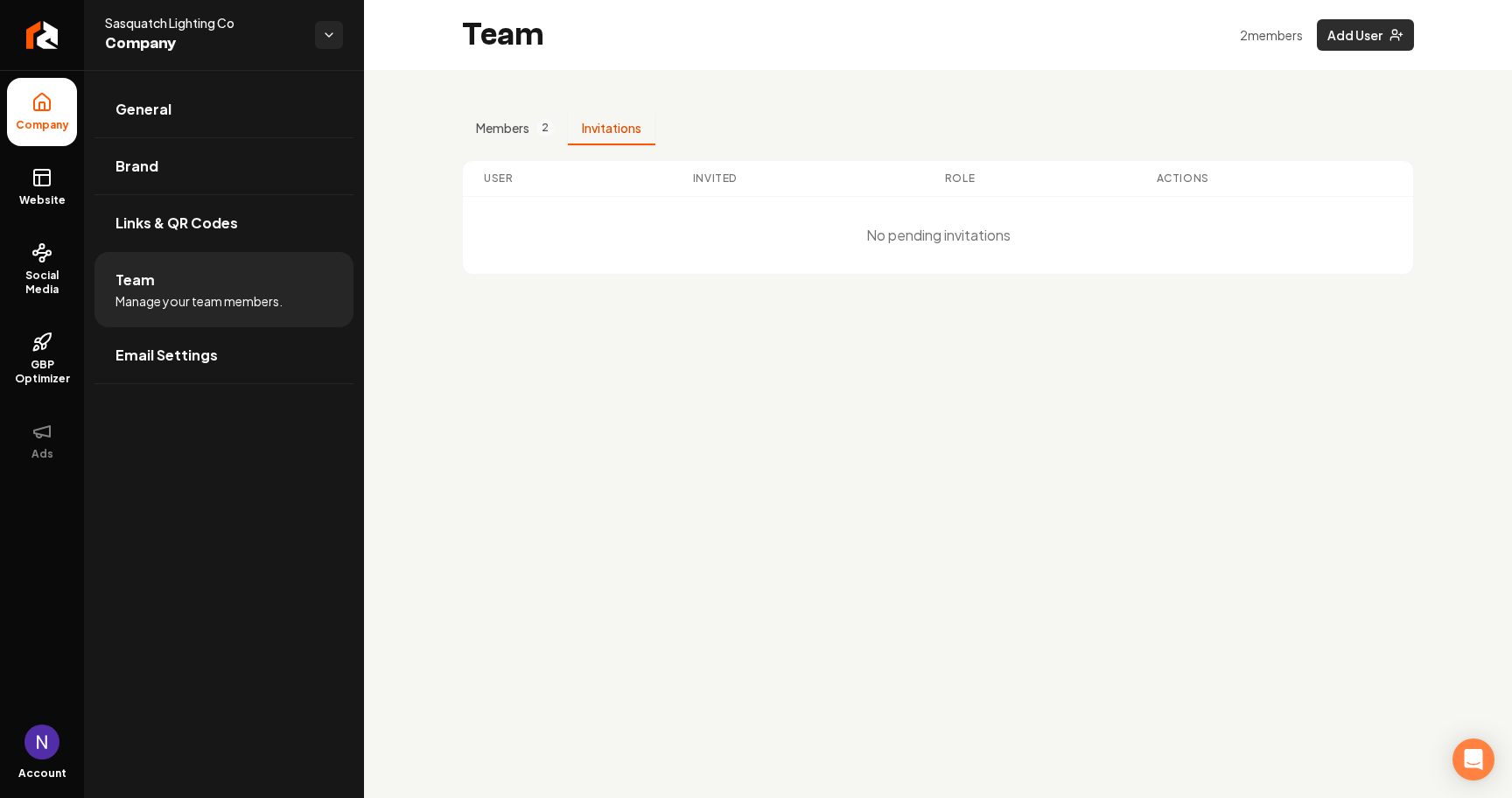
click at [1335, 24] on button "Add User" at bounding box center [1365, 35] width 97 height 31
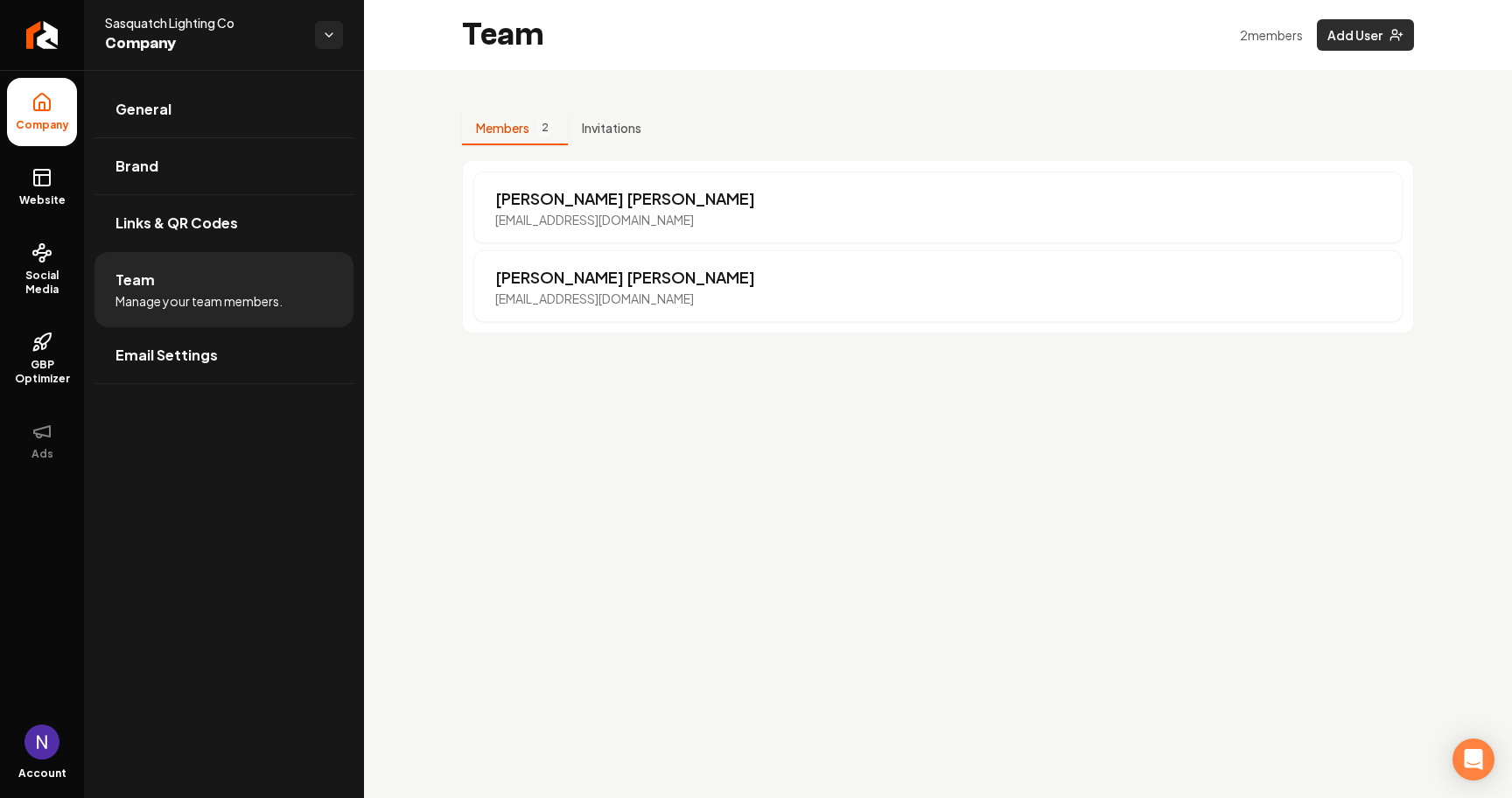
click at [1352, 37] on button "Add User" at bounding box center [1365, 35] width 97 height 31
click at [1412, 37] on button "Add User" at bounding box center [1365, 35] width 97 height 31
click at [1399, 36] on icon "Main content area" at bounding box center [1396, 35] width 14 height 14
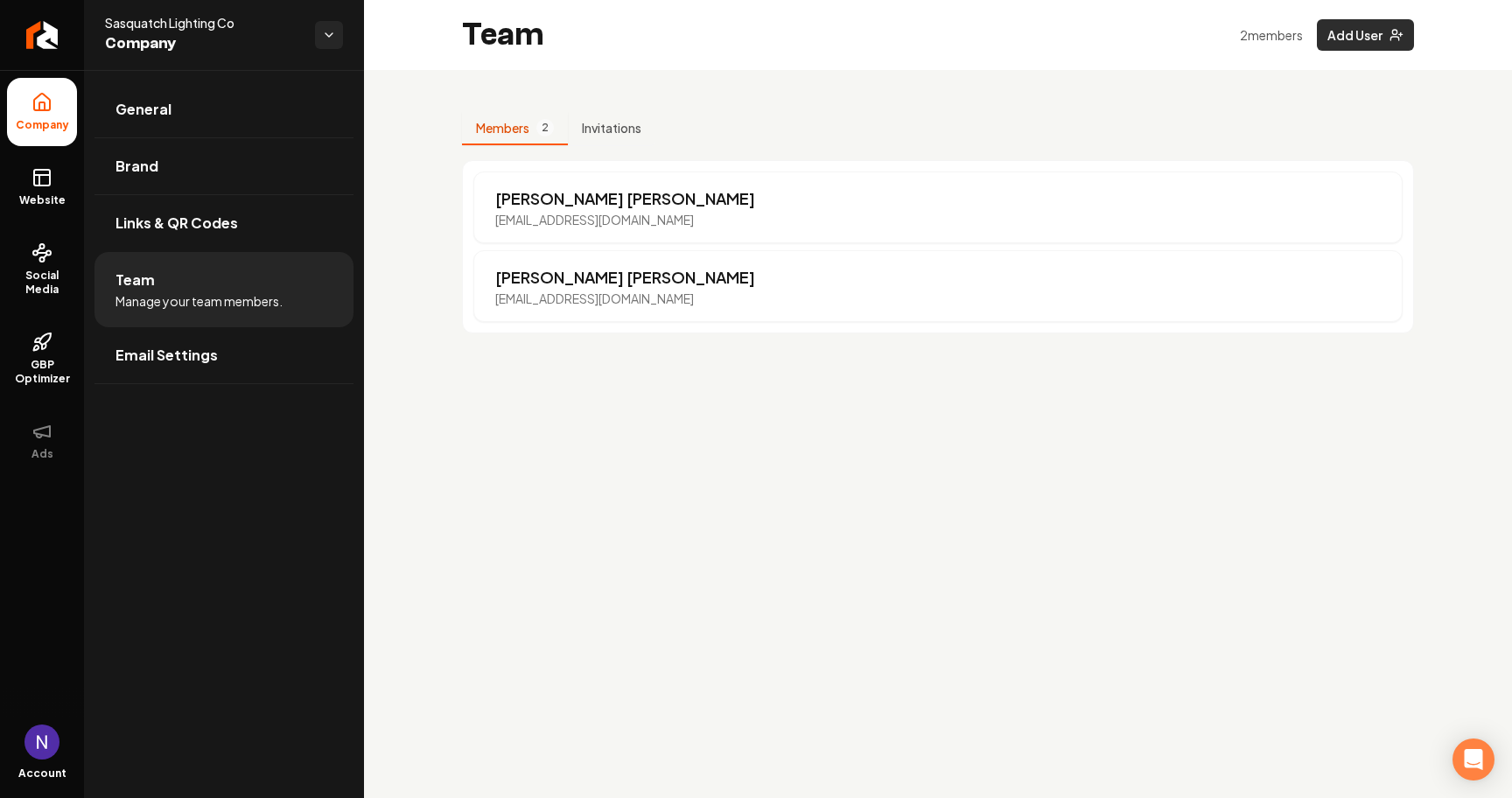
click at [1399, 36] on icon "Main content area" at bounding box center [1396, 35] width 14 height 14
